Goal: Information Seeking & Learning: Learn about a topic

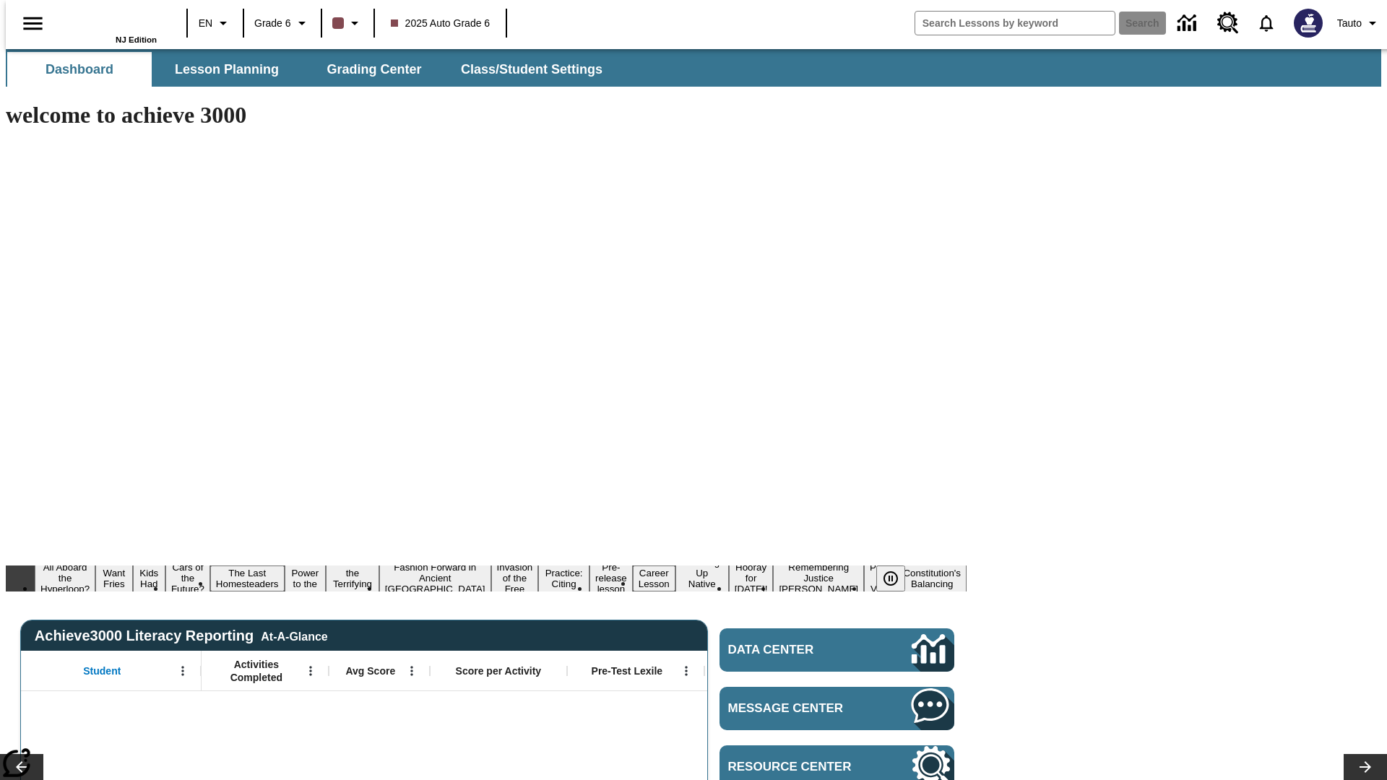
type input "-1"
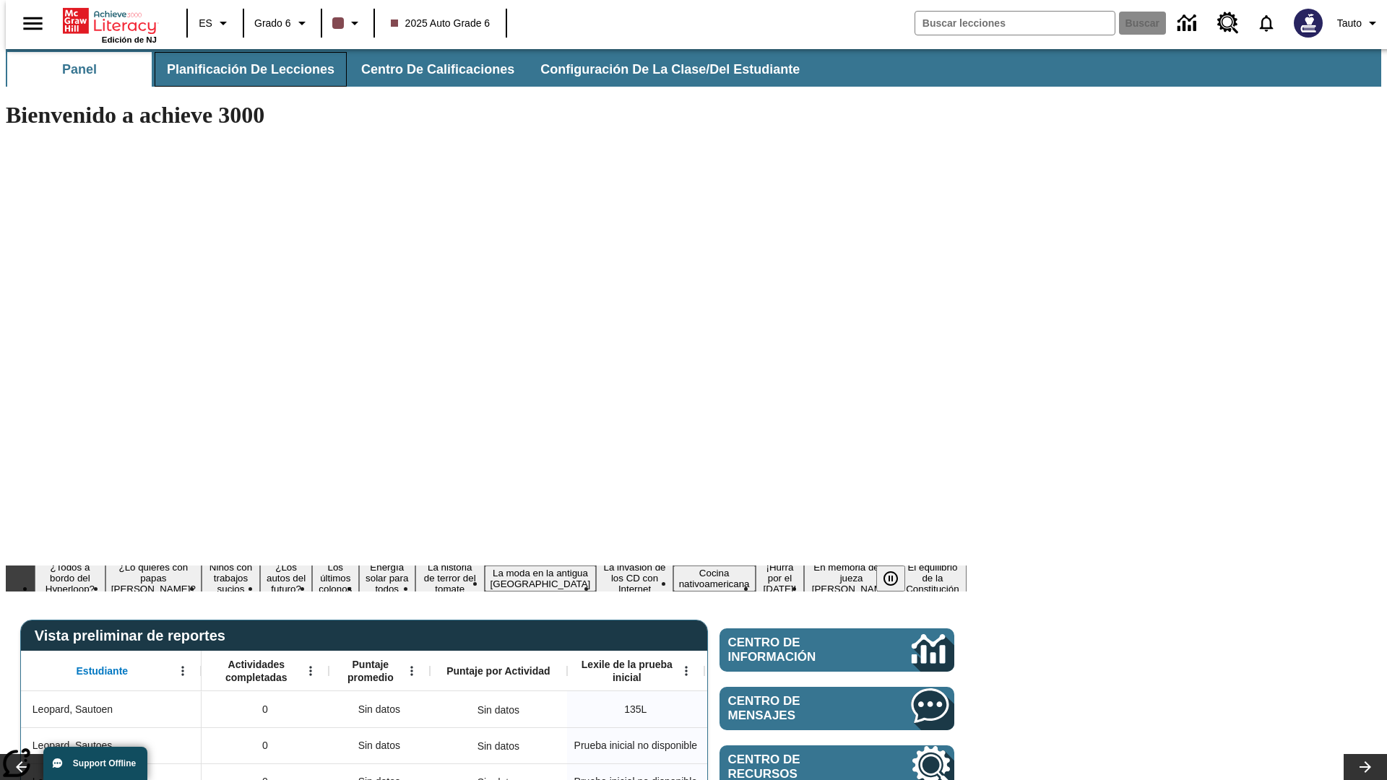
click at [242, 69] on span "Planificación de lecciones" at bounding box center [251, 69] width 168 height 17
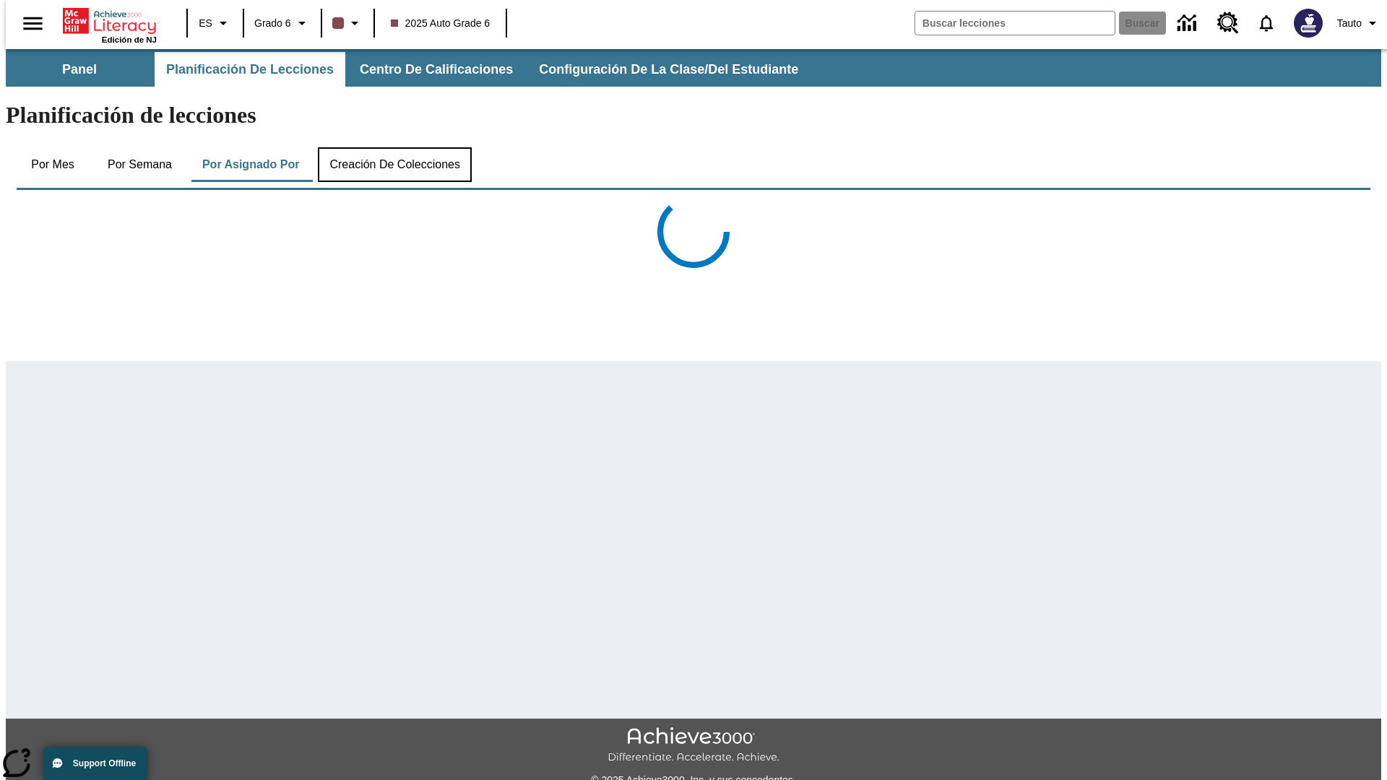
click at [392, 147] on button "Creación de colecciones" at bounding box center [395, 164] width 154 height 35
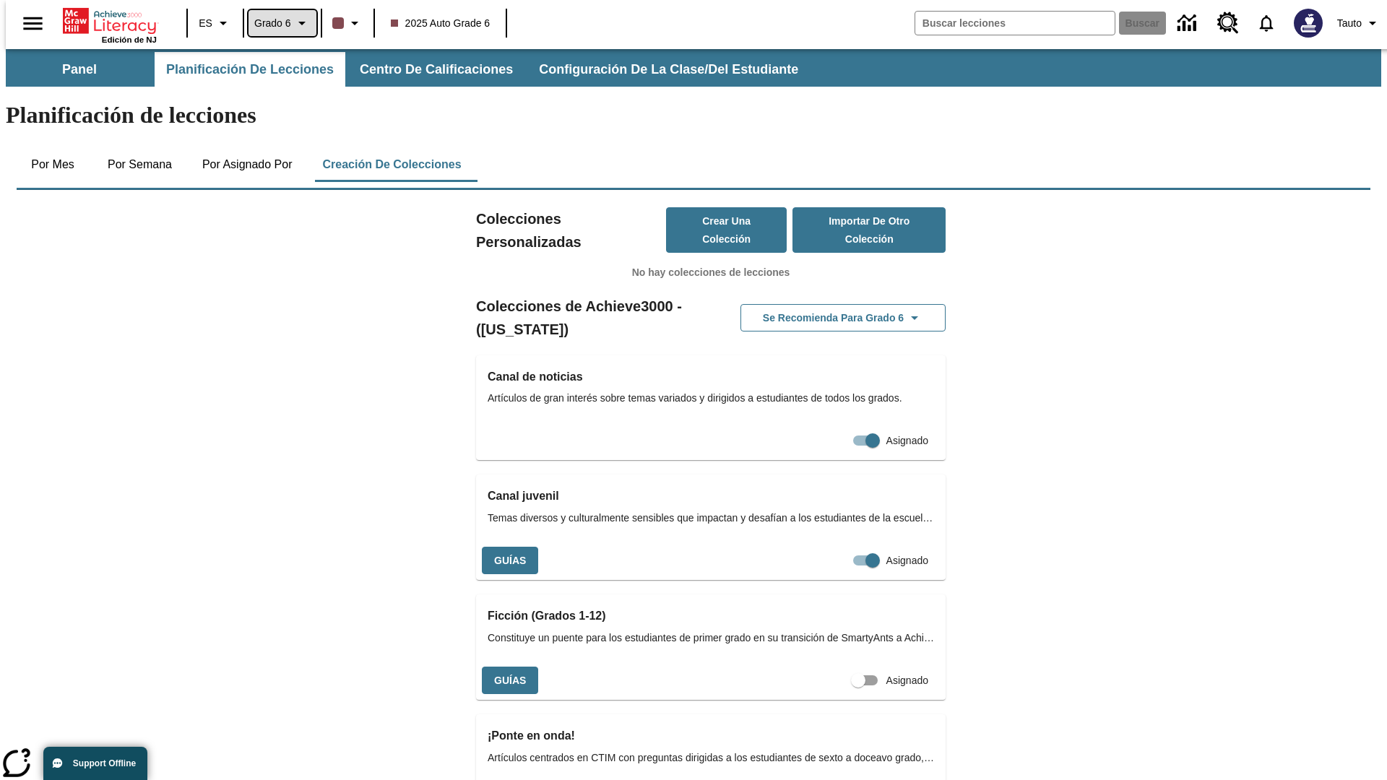
click at [277, 23] on span "Grado 6" at bounding box center [272, 23] width 37 height 15
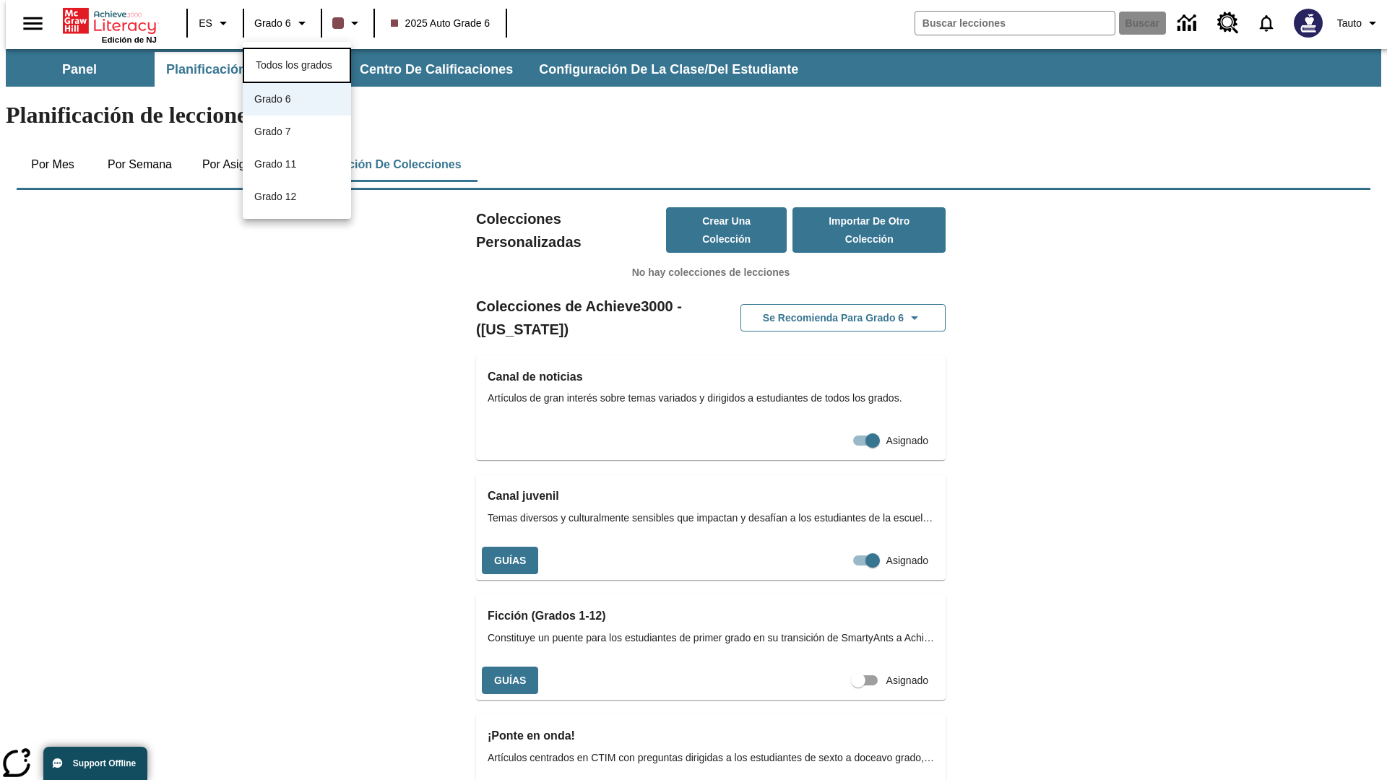
click at [297, 64] on span "Todos los grados" at bounding box center [294, 65] width 77 height 12
